Goal: Obtain resource: Obtain resource

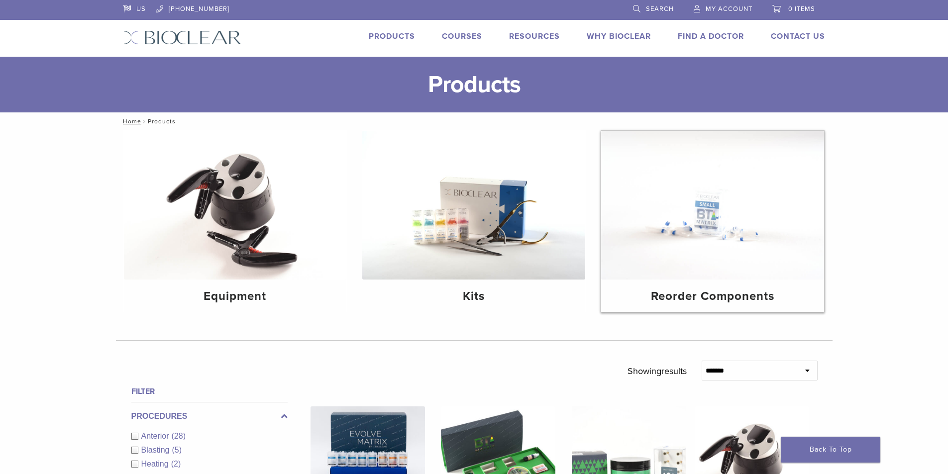
click at [711, 227] on img at bounding box center [712, 205] width 223 height 149
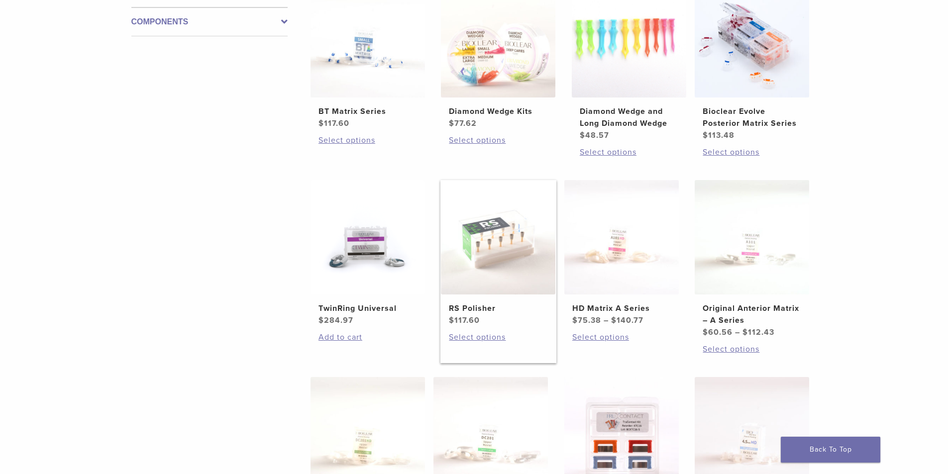
scroll to position [100, 0]
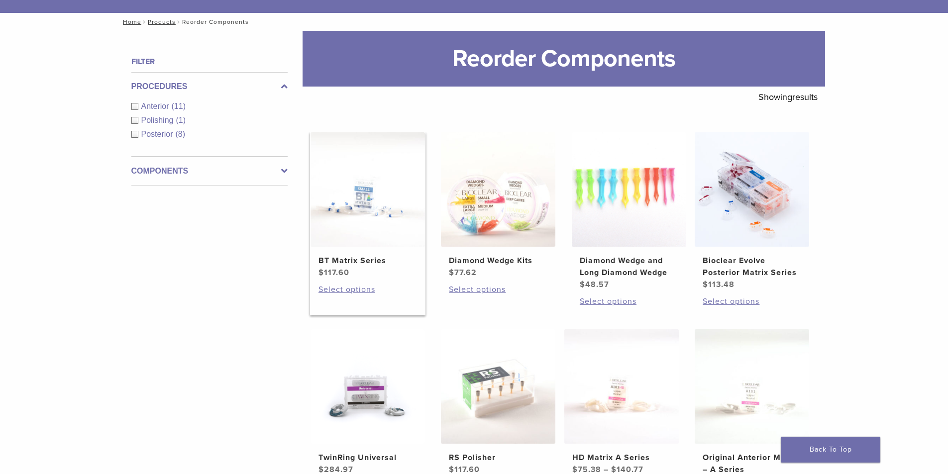
click at [366, 216] on img at bounding box center [368, 189] width 114 height 114
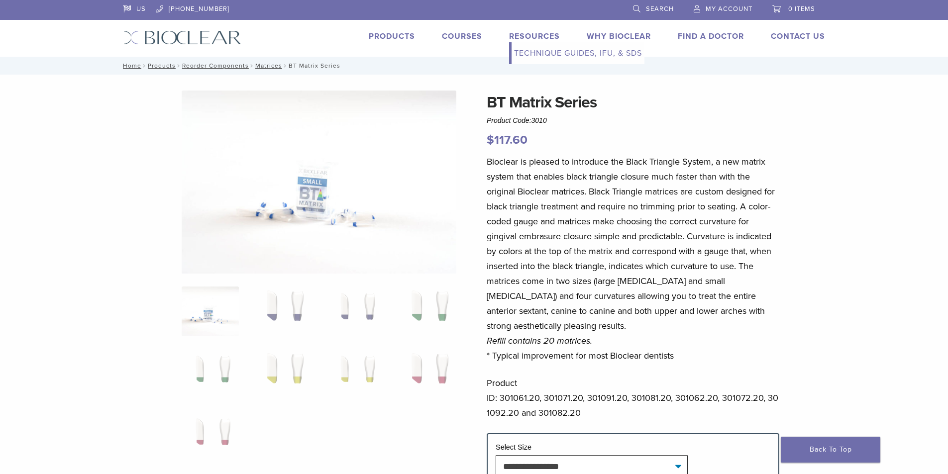
click at [525, 49] on link "Technique Guides, IFU, & SDS" at bounding box center [578, 53] width 133 height 22
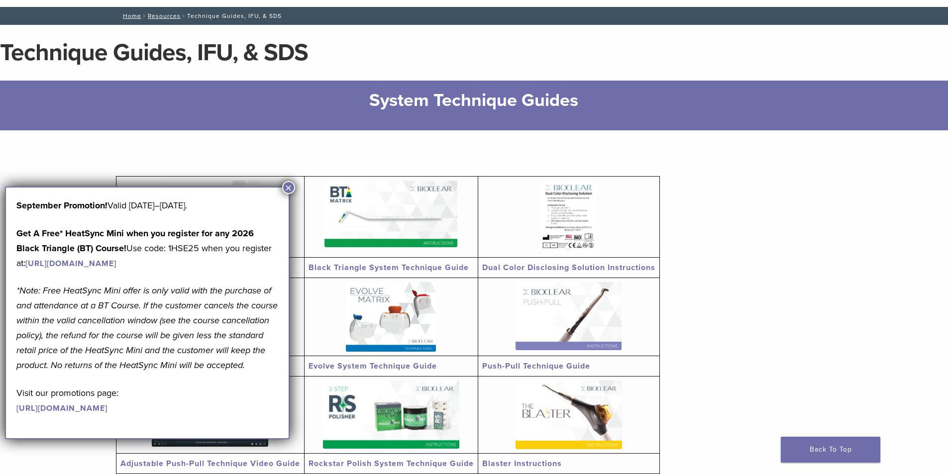
scroll to position [199, 0]
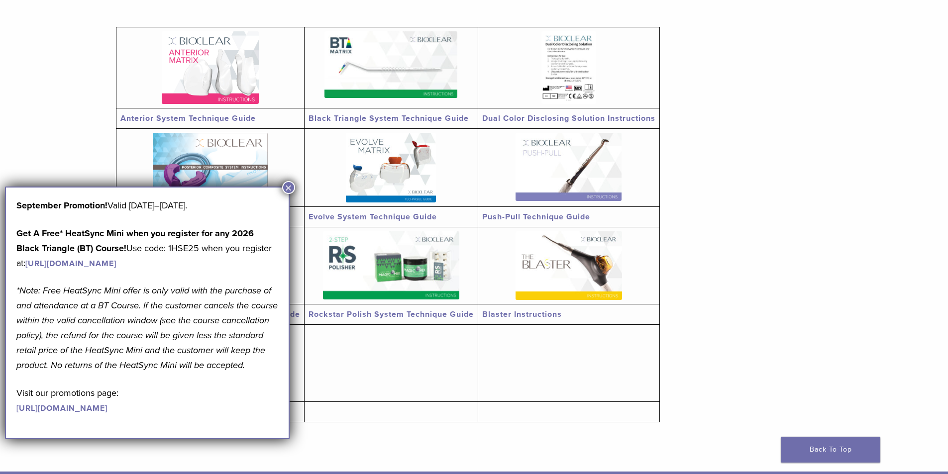
click at [288, 184] on button "×" at bounding box center [288, 187] width 13 height 13
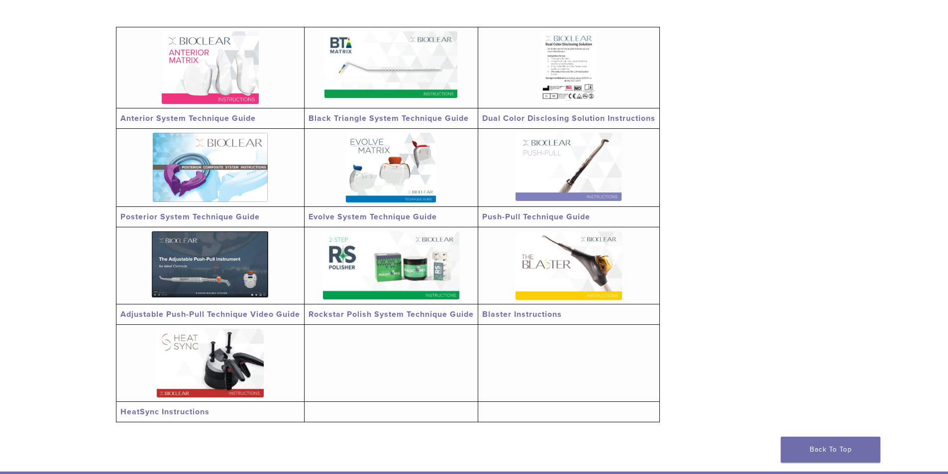
click at [392, 215] on link "Evolve System Technique Guide" at bounding box center [373, 217] width 128 height 10
click at [587, 188] on img at bounding box center [569, 167] width 106 height 68
click at [219, 169] on img at bounding box center [210, 167] width 115 height 69
